Goal: Task Accomplishment & Management: Use online tool/utility

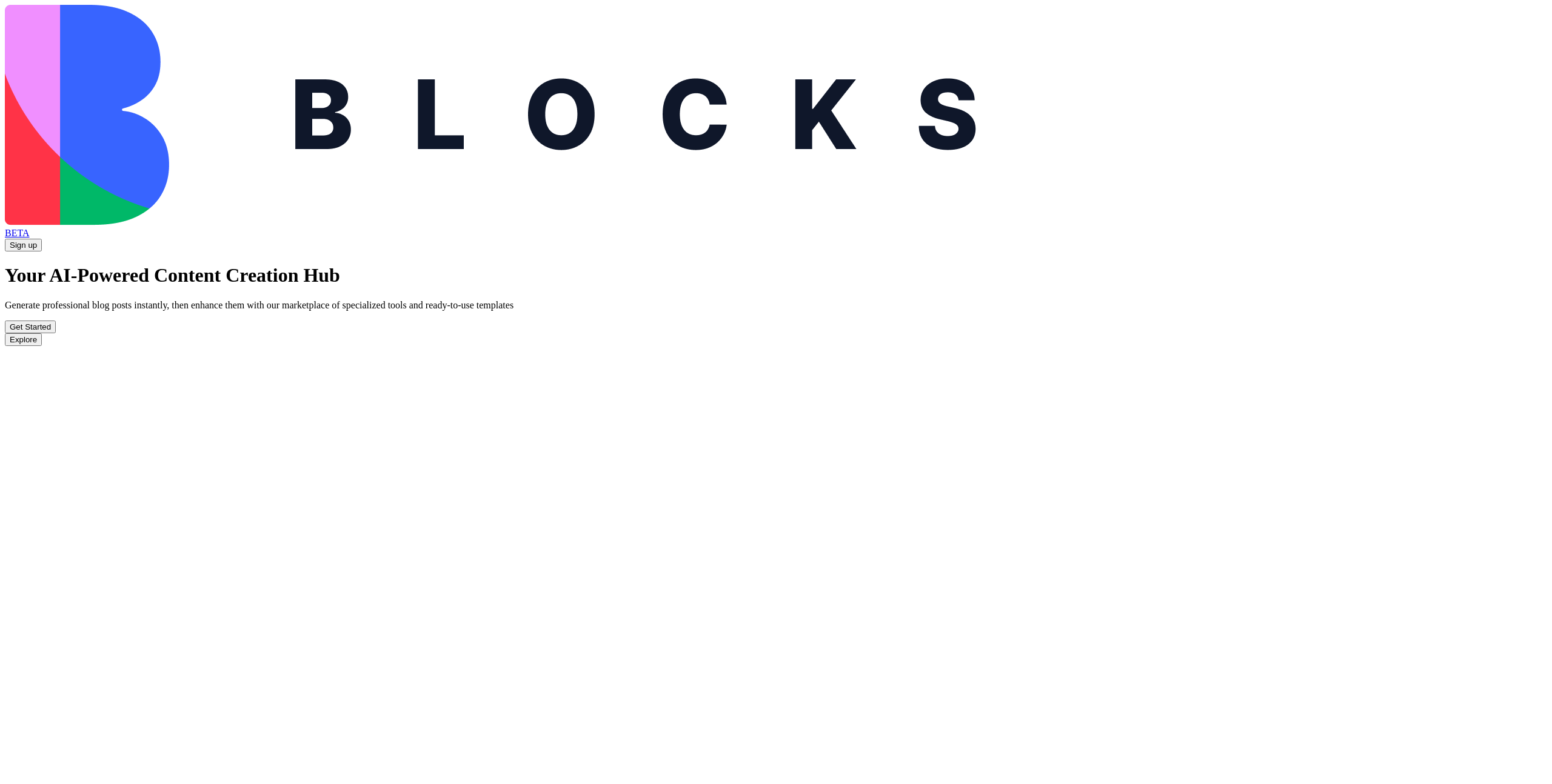
click at [56, 333] on button "Get Started" at bounding box center [31, 326] width 51 height 13
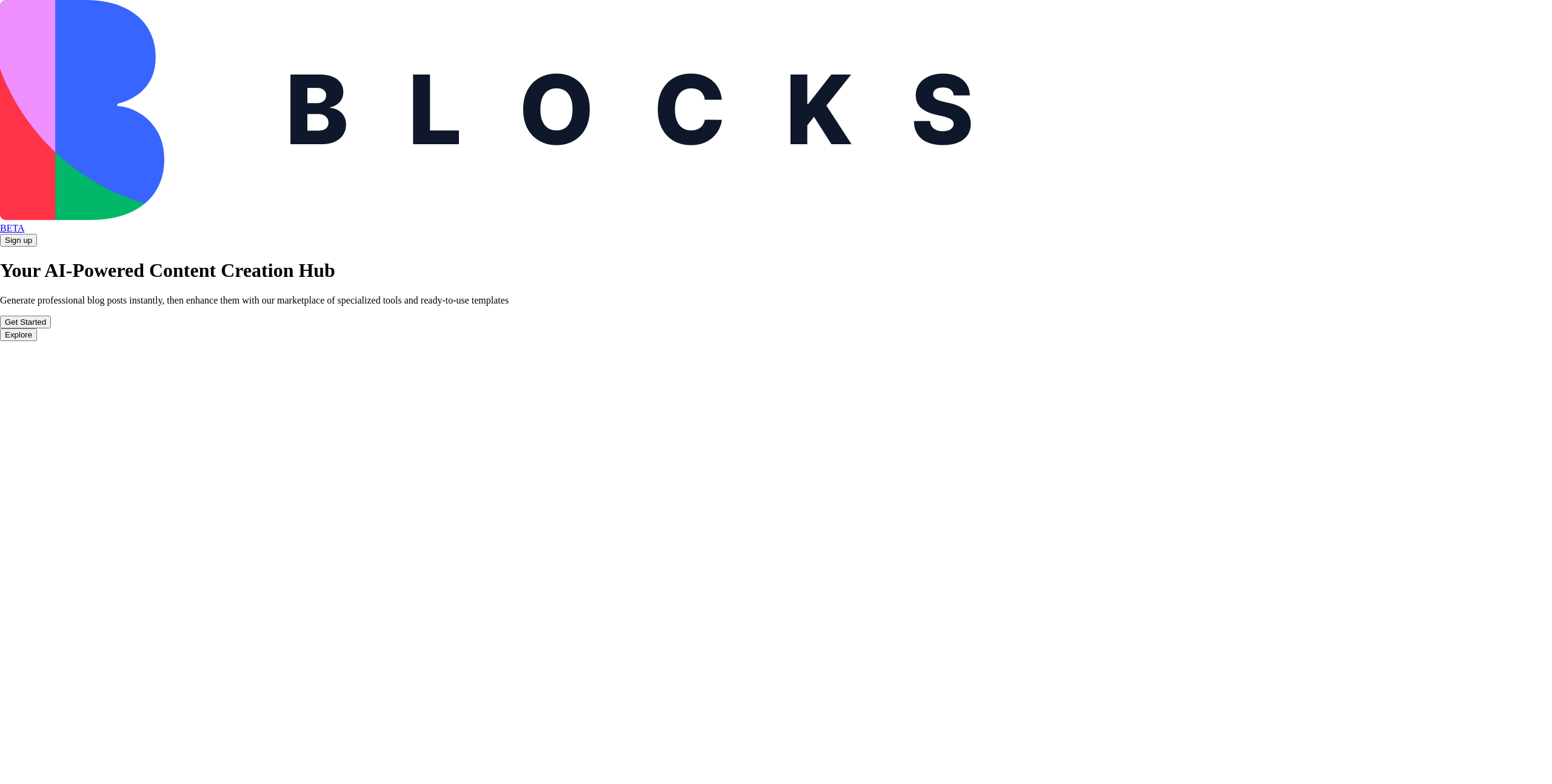
type input "**********"
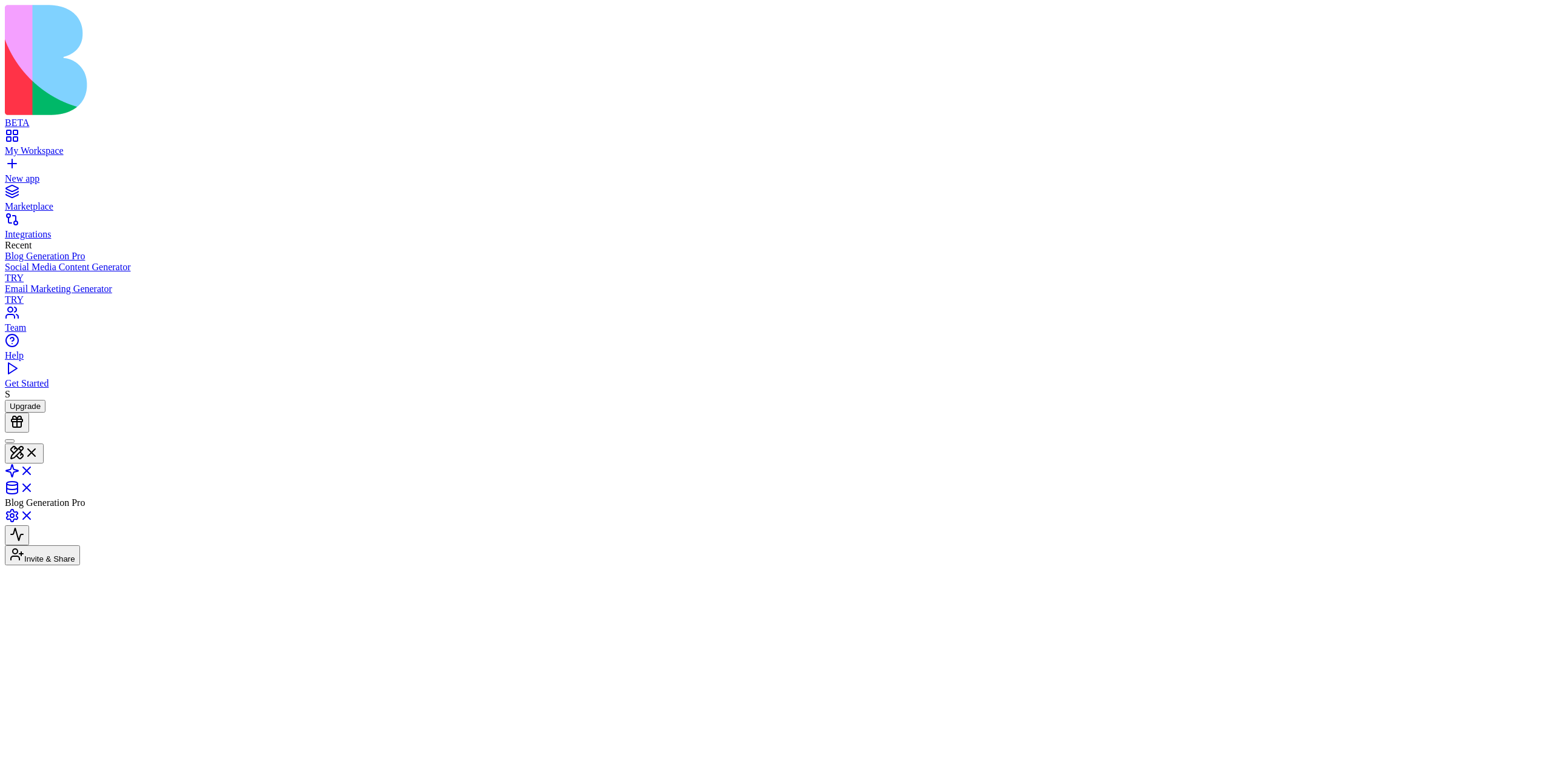
click at [9, 441] on div at bounding box center [9, 441] width 0 height 0
